Goal: Find specific page/section: Find specific page/section

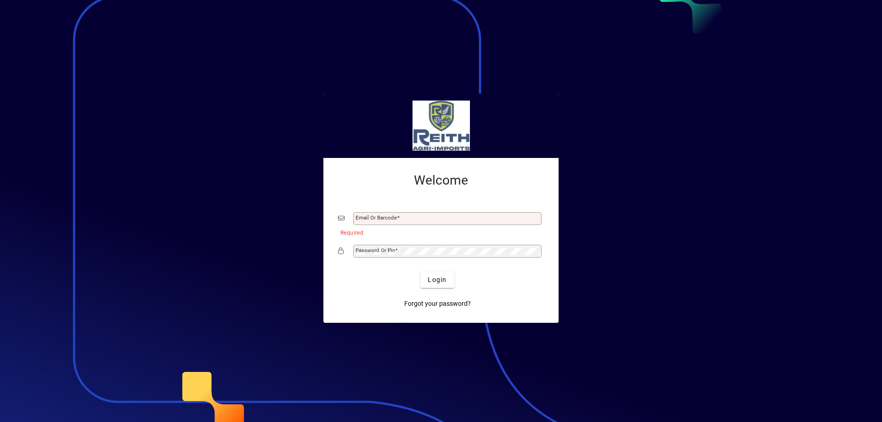
click at [363, 215] on div "Email or Barcode" at bounding box center [447, 218] width 188 height 13
type input "**********"
click at [364, 249] on mat-label "Password or Pin" at bounding box center [376, 250] width 40 height 6
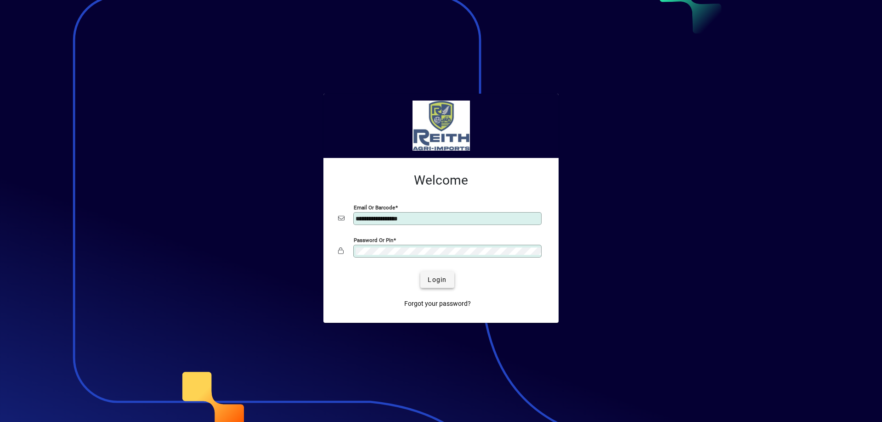
click at [439, 278] on span "Login" at bounding box center [437, 280] width 19 height 10
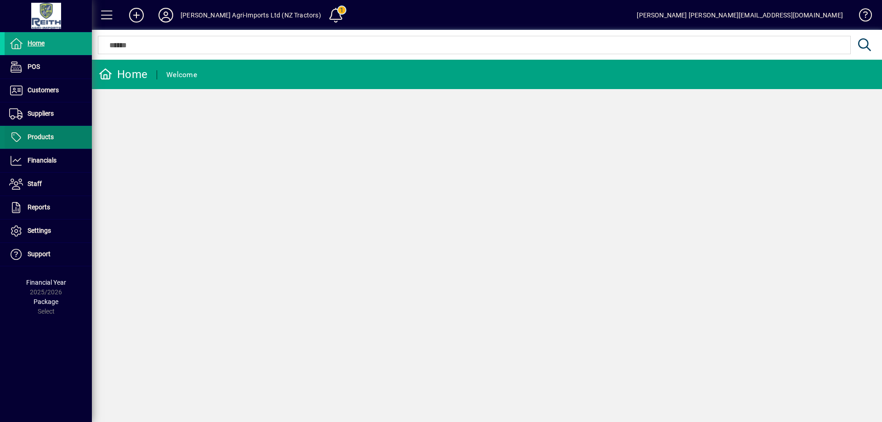
click at [42, 140] on span "Products" at bounding box center [41, 136] width 26 height 7
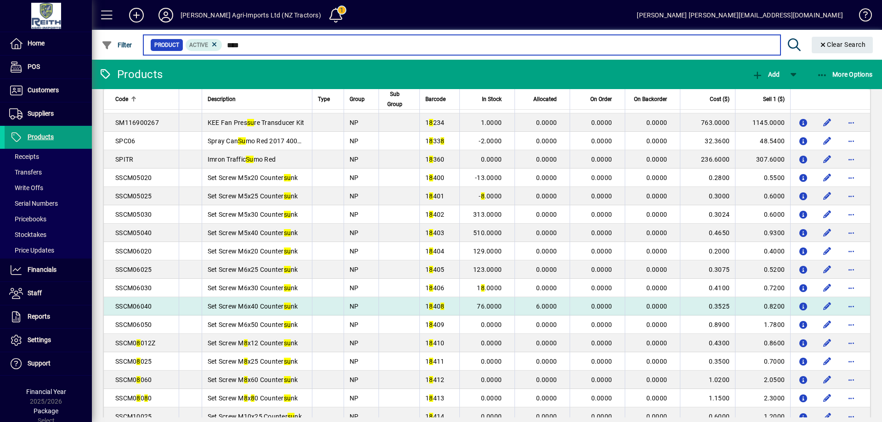
scroll to position [1580, 0]
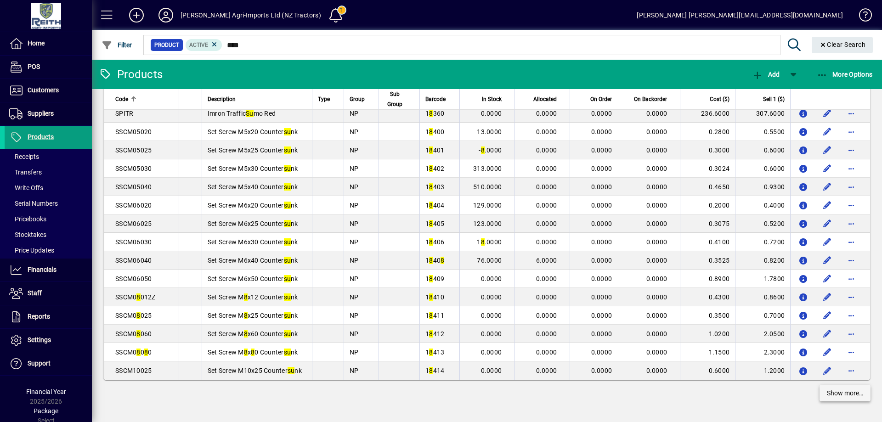
click at [843, 392] on span "Show more…" at bounding box center [845, 394] width 36 height 10
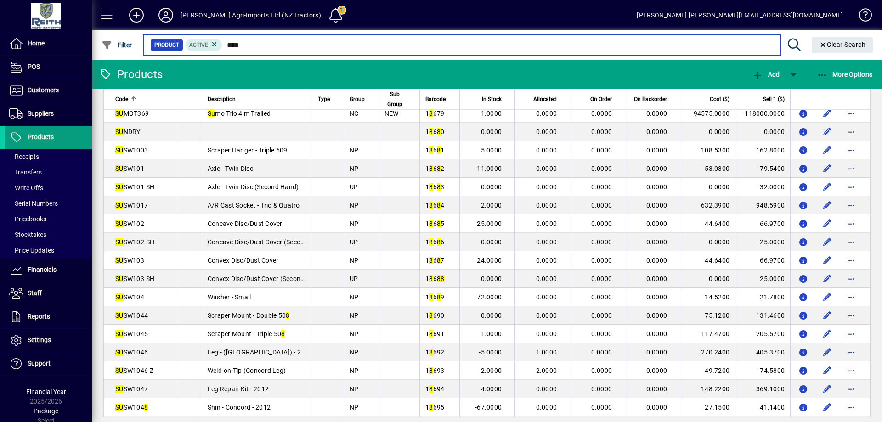
scroll to position [2453, 0]
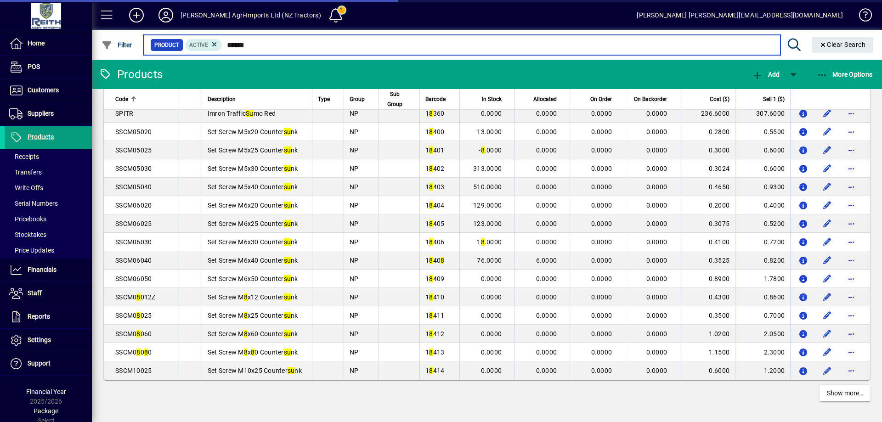
scroll to position [1580, 0]
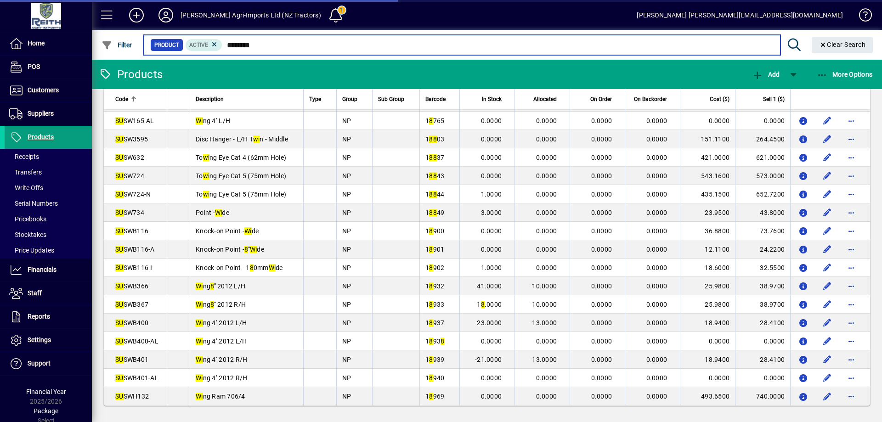
type input "*********"
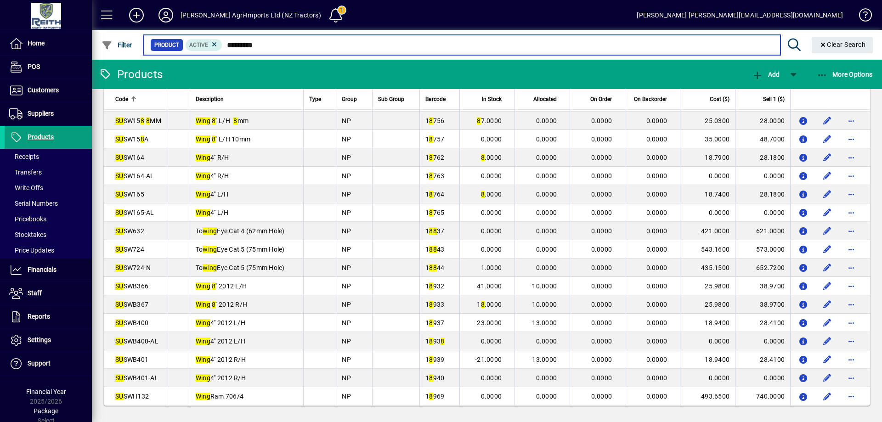
scroll to position [102, 0]
